Goal: Find specific page/section: Find specific page/section

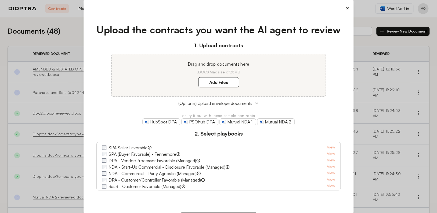
click at [345, 9] on button "×" at bounding box center [346, 8] width 3 height 8
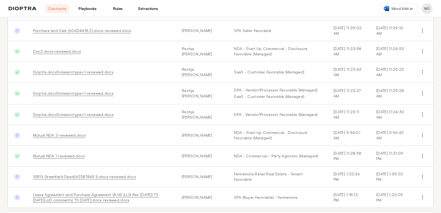
scroll to position [84, 0]
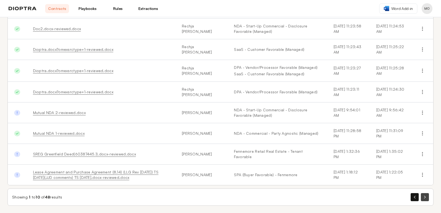
click at [422, 198] on button "button" at bounding box center [425, 197] width 8 height 8
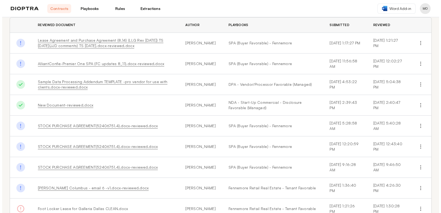
scroll to position [0, 0]
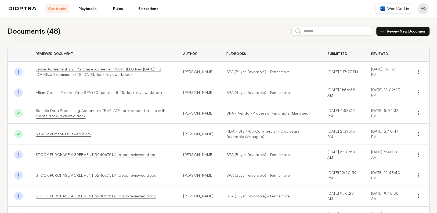
click at [150, 9] on link "Extractions" at bounding box center [148, 8] width 24 height 9
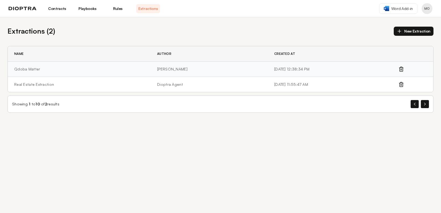
click at [28, 69] on td "Qdoba Matter" at bounding box center [79, 68] width 143 height 15
